Goal: Transaction & Acquisition: Purchase product/service

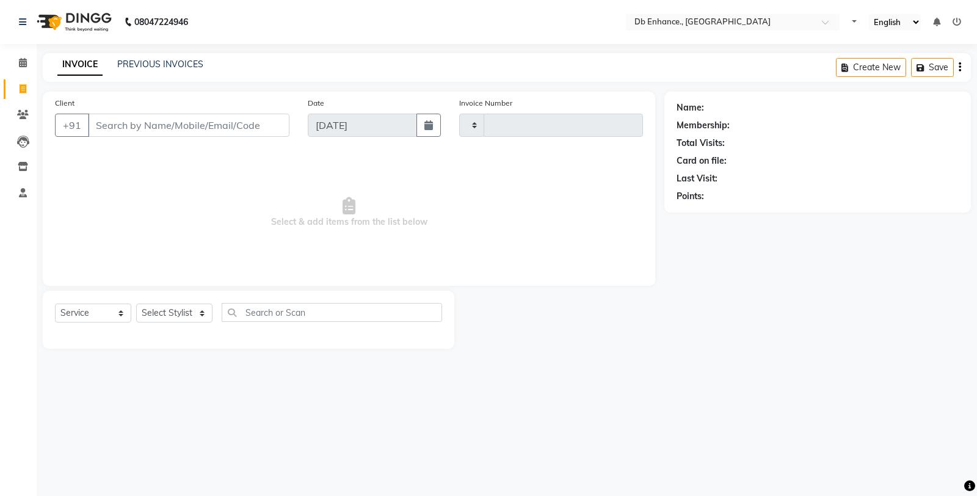
select select "service"
type input "0790"
select select "4474"
click at [241, 127] on input "Client" at bounding box center [189, 125] width 202 height 23
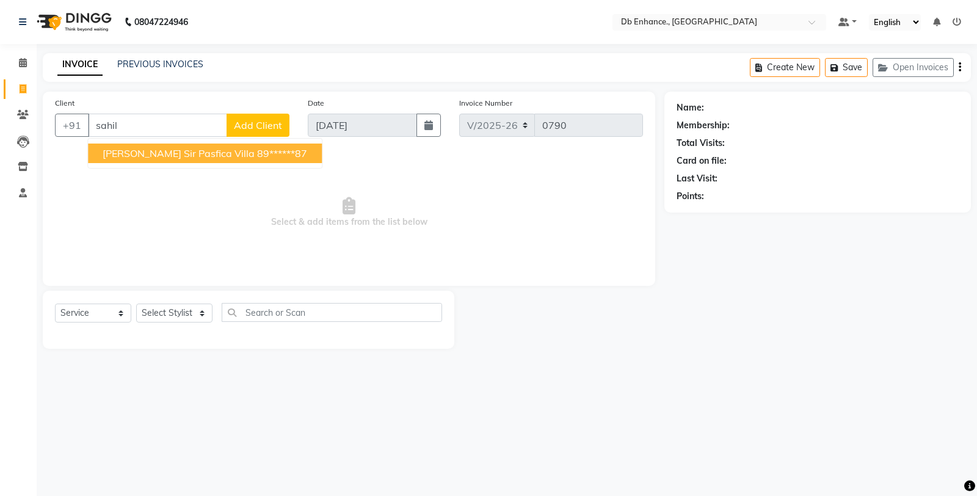
click at [257, 153] on ngb-highlight "89******87" at bounding box center [282, 153] width 50 height 12
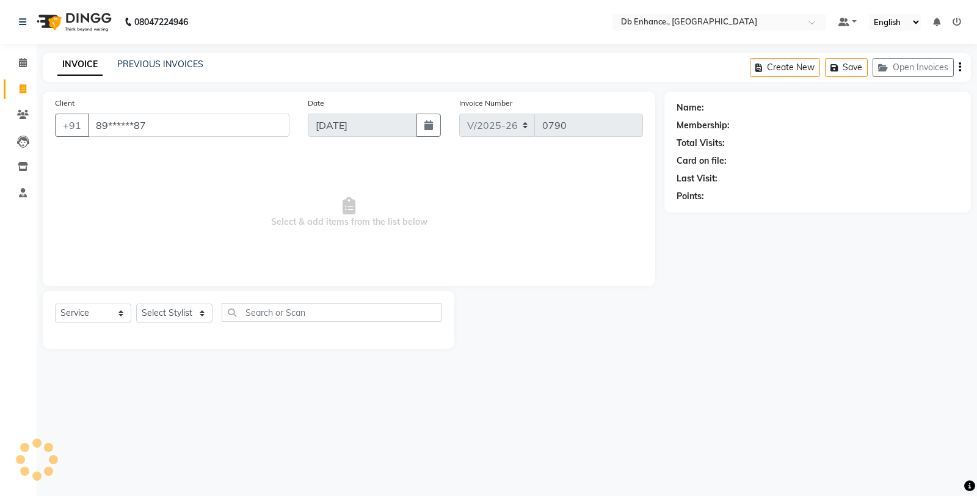
type input "89******87"
select select "1: Object"
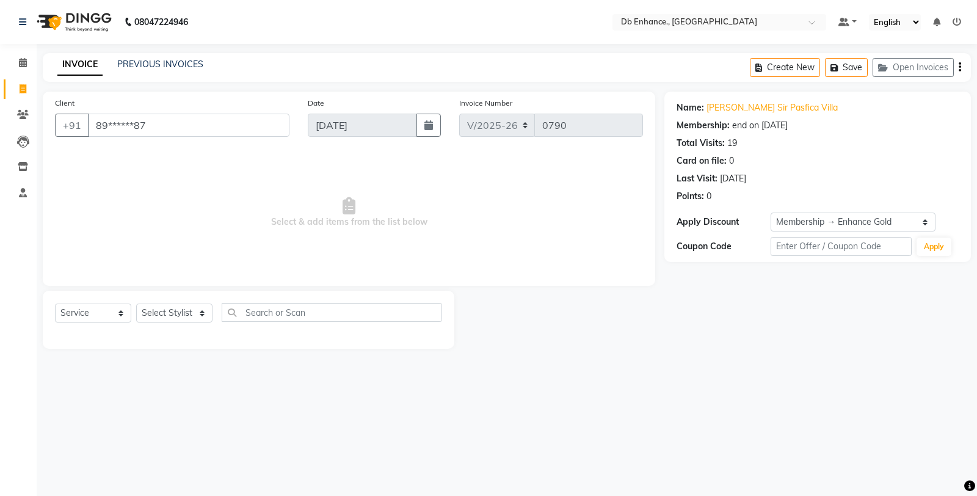
click at [214, 313] on div "Select Service Product Membership Package Voucher Prepaid Gift Card Select Styl…" at bounding box center [248, 317] width 387 height 29
click at [199, 313] on select "Select Stylist [PERSON_NAME] [PERSON_NAME] nishat [PERSON_NAME] [PERSON_NAME] U…" at bounding box center [174, 313] width 76 height 19
select select "25380"
click at [136, 304] on select "Select Stylist [PERSON_NAME] [PERSON_NAME] nishat [PERSON_NAME] [PERSON_NAME] U…" at bounding box center [174, 313] width 76 height 19
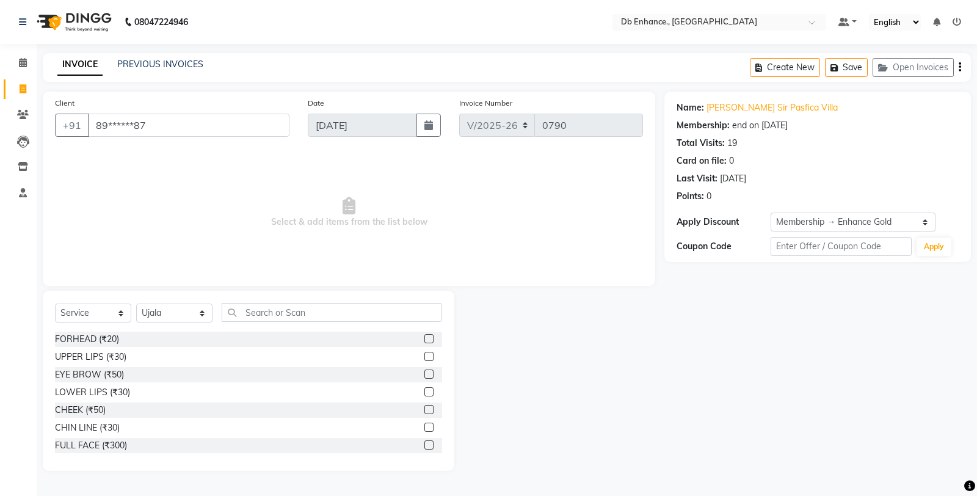
click at [425, 371] on label at bounding box center [429, 374] width 9 height 9
click at [425, 371] on input "checkbox" at bounding box center [429, 375] width 8 height 8
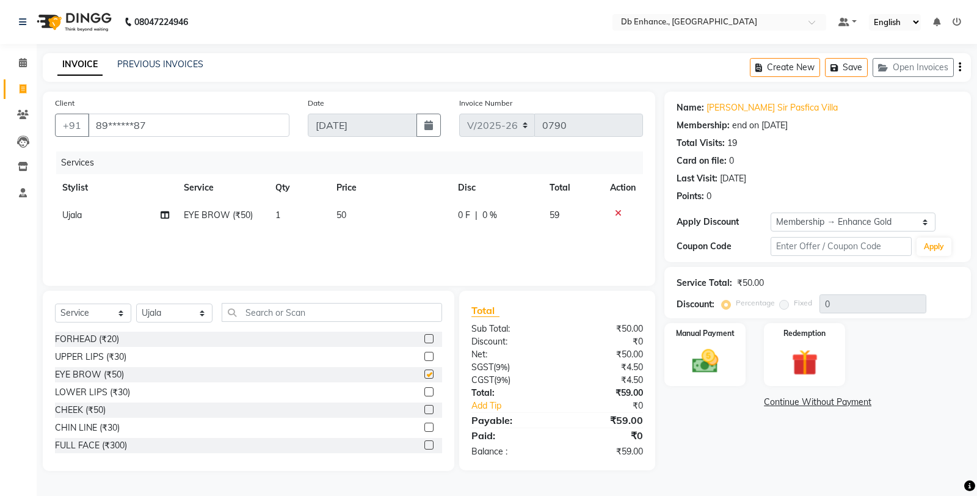
checkbox input "false"
click at [367, 318] on input "text" at bounding box center [332, 312] width 221 height 19
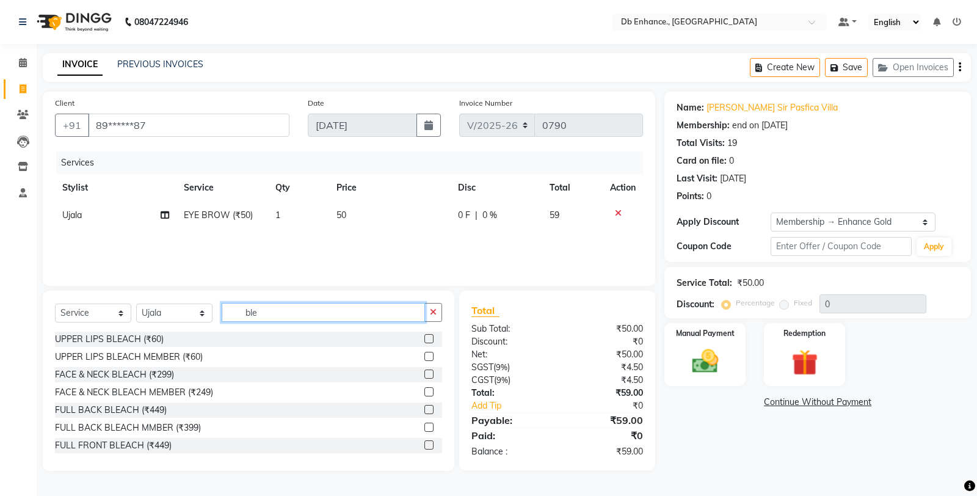
type input "ble"
click at [425, 389] on label at bounding box center [429, 391] width 9 height 9
click at [425, 389] on input "checkbox" at bounding box center [429, 393] width 8 height 8
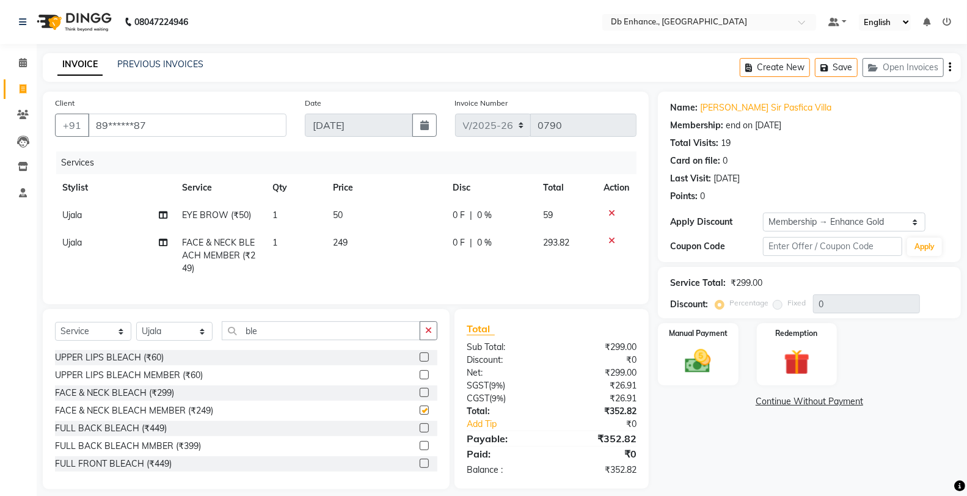
checkbox input "false"
click at [364, 340] on input "ble" at bounding box center [321, 330] width 199 height 19
type input "b"
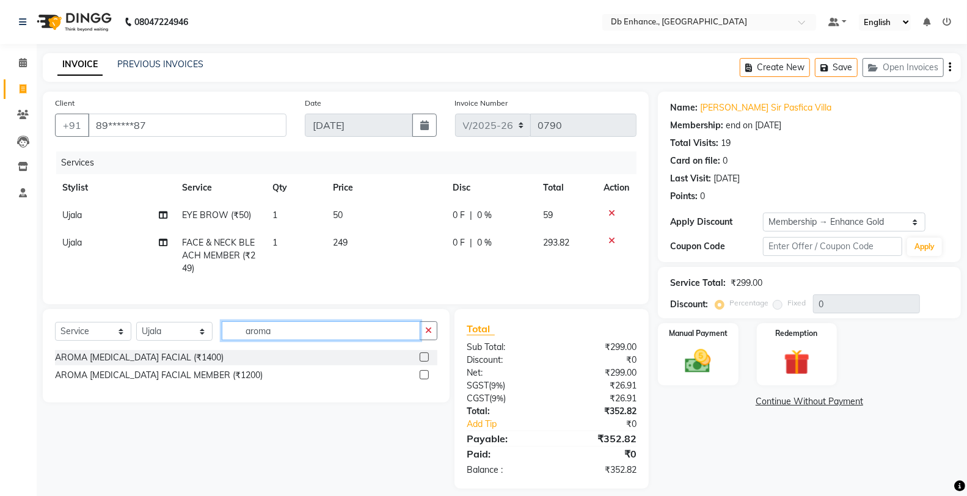
type input "aroma"
click at [423, 379] on label at bounding box center [424, 374] width 9 height 9
click at [423, 379] on input "checkbox" at bounding box center [424, 375] width 8 height 8
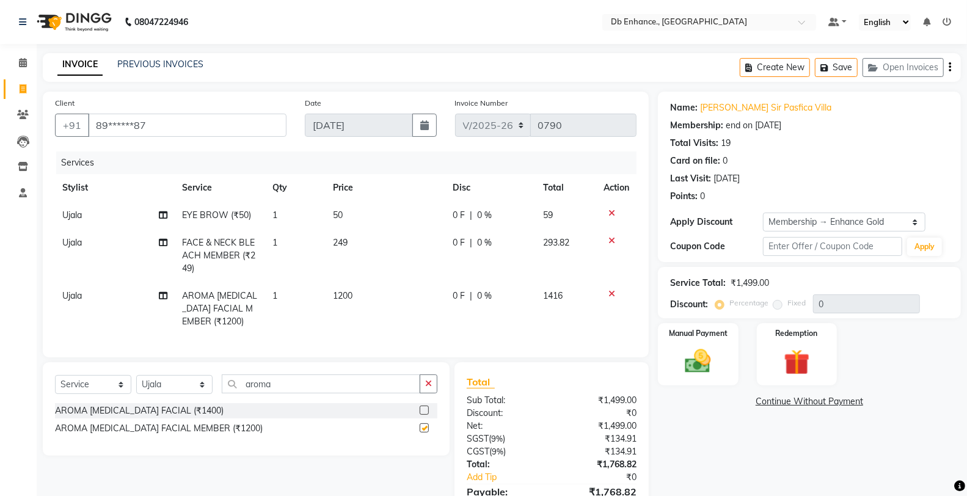
checkbox input "false"
click at [401, 393] on input "aroma" at bounding box center [321, 383] width 199 height 19
type input "a"
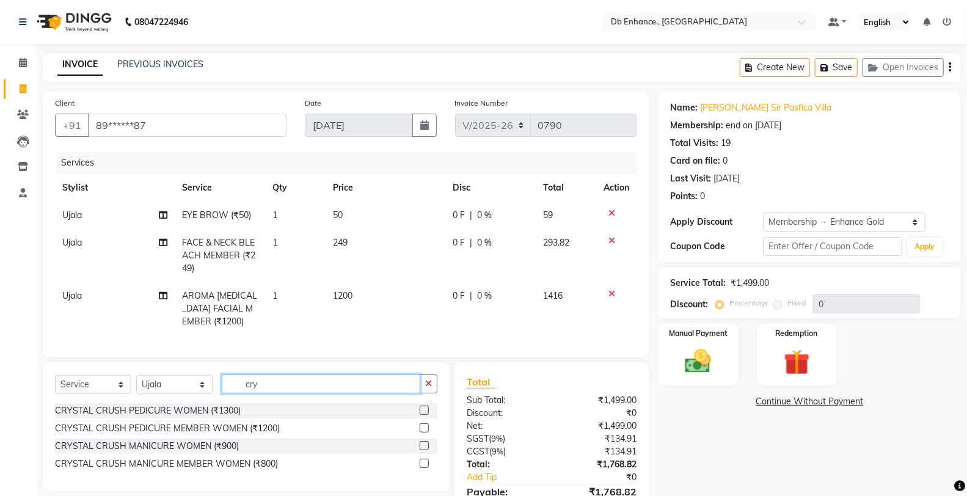
type input "cry"
click at [423, 432] on label at bounding box center [424, 427] width 9 height 9
click at [423, 432] on input "checkbox" at bounding box center [424, 429] width 8 height 8
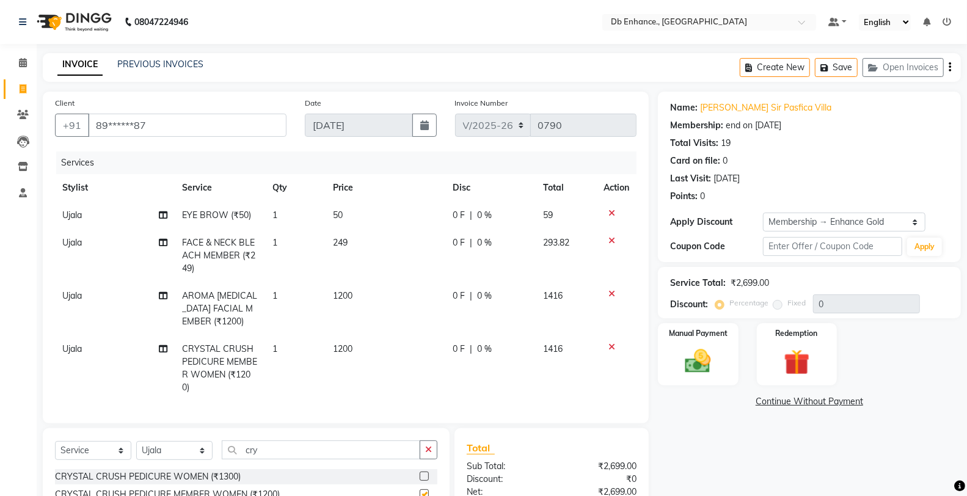
checkbox input "false"
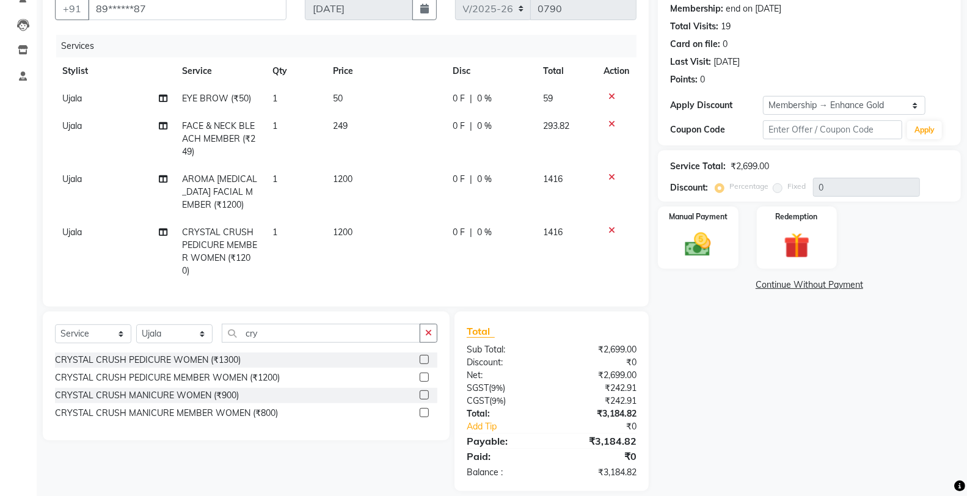
scroll to position [141, 0]
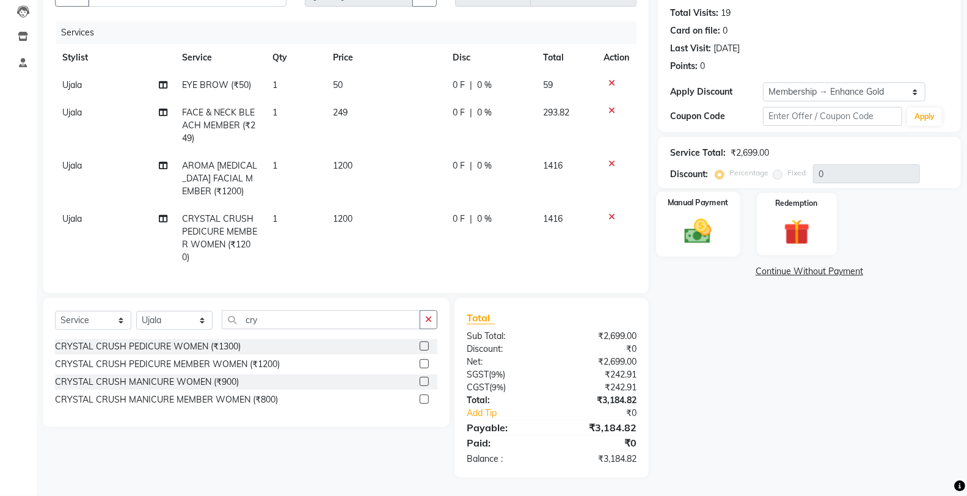
click at [706, 228] on img at bounding box center [697, 231] width 43 height 31
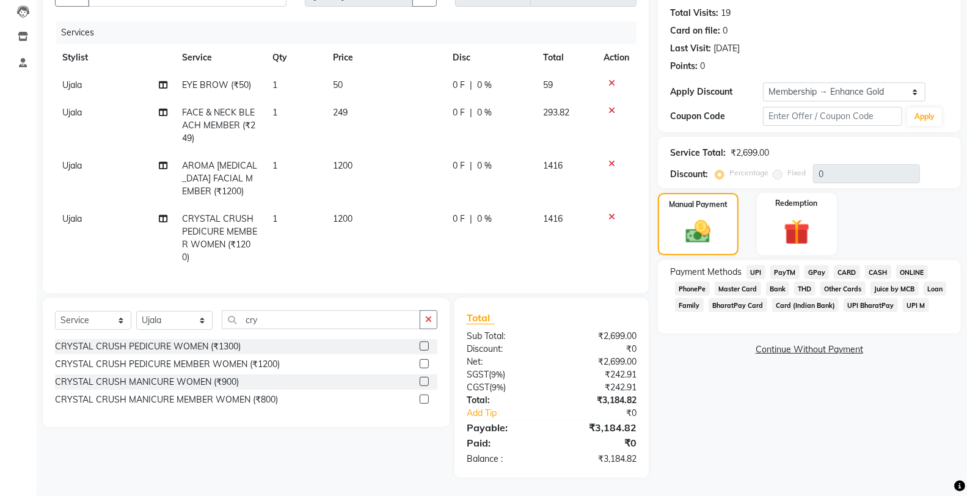
click at [849, 265] on span "CARD" at bounding box center [847, 272] width 26 height 14
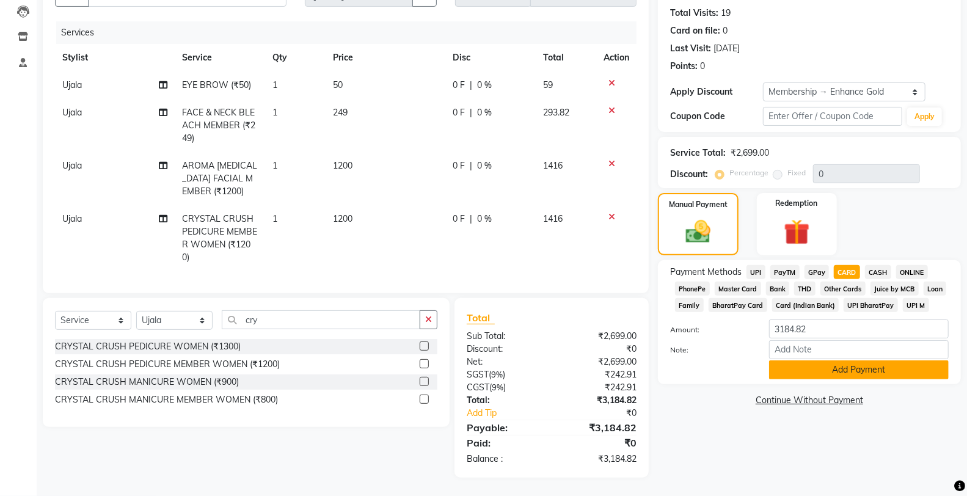
click at [844, 362] on button "Add Payment" at bounding box center [859, 369] width 180 height 19
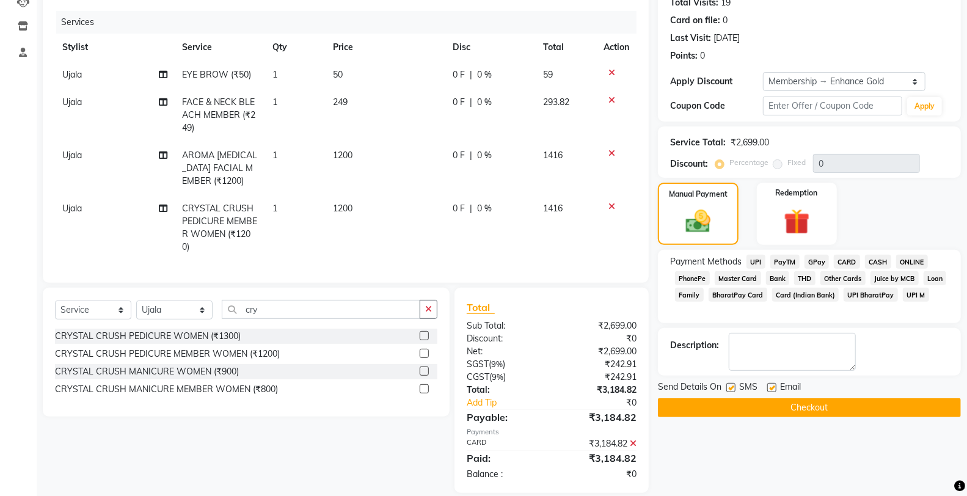
click at [772, 387] on label at bounding box center [771, 387] width 9 height 9
click at [772, 387] on input "checkbox" at bounding box center [771, 388] width 8 height 8
checkbox input "false"
click at [734, 389] on label at bounding box center [730, 387] width 9 height 9
click at [734, 389] on input "checkbox" at bounding box center [730, 388] width 8 height 8
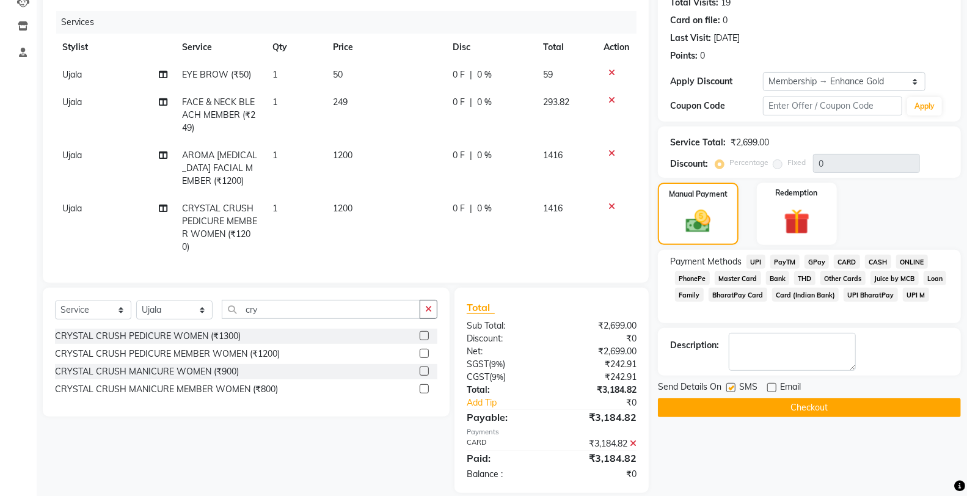
checkbox input "false"
click at [759, 409] on button "Checkout" at bounding box center [809, 407] width 303 height 19
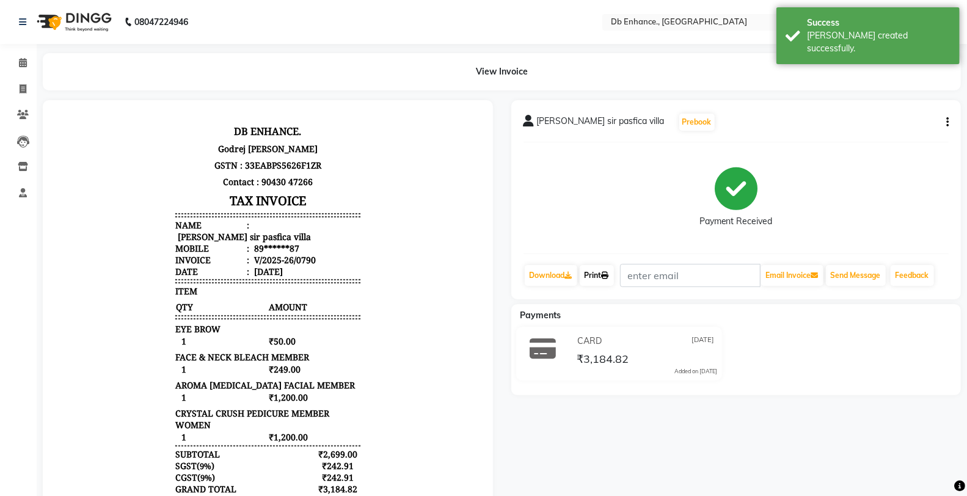
click at [597, 277] on link "Print" at bounding box center [597, 275] width 34 height 21
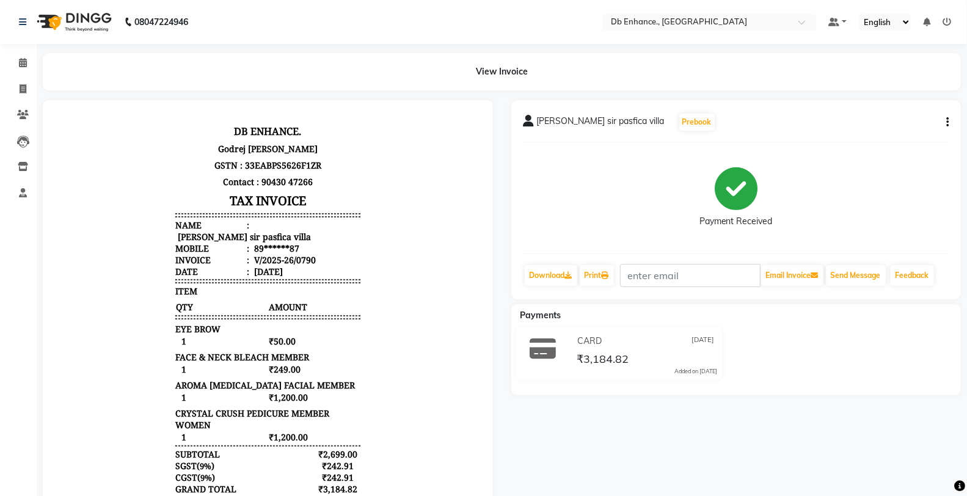
click at [890, 430] on div "[PERSON_NAME] sir pasfica villa Prebook Payment Received Download Print Email I…" at bounding box center [736, 307] width 469 height 415
click at [948, 21] on icon at bounding box center [947, 22] width 9 height 9
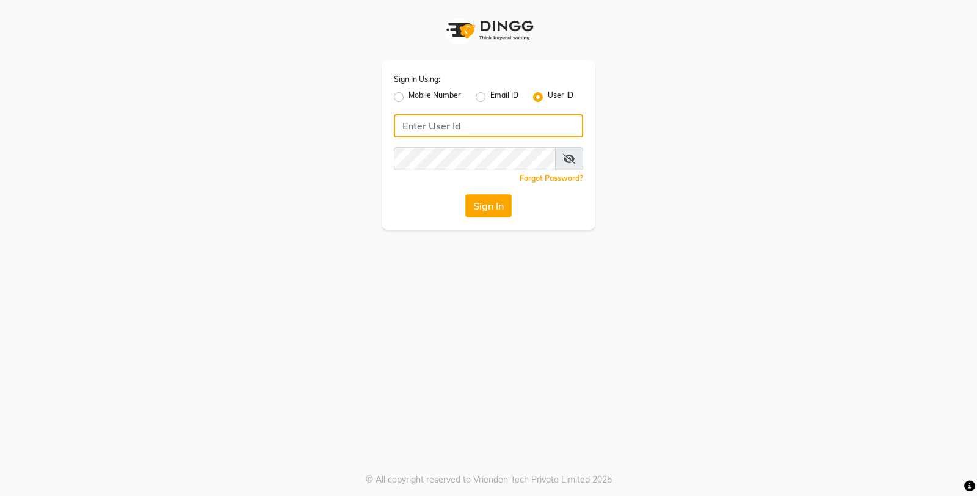
click at [497, 136] on input "Username" at bounding box center [488, 125] width 189 height 23
type input "db enhance"
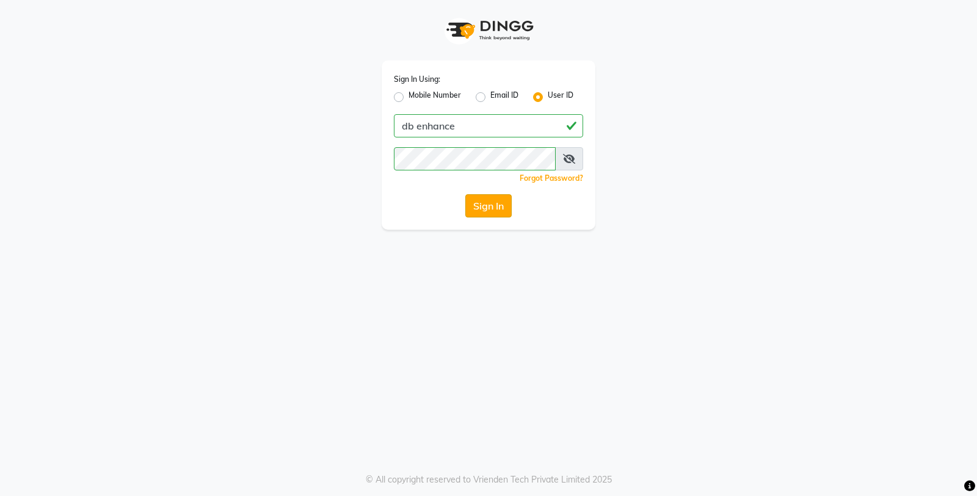
click at [484, 206] on button "Sign In" at bounding box center [488, 205] width 46 height 23
